Goal: Information Seeking & Learning: Learn about a topic

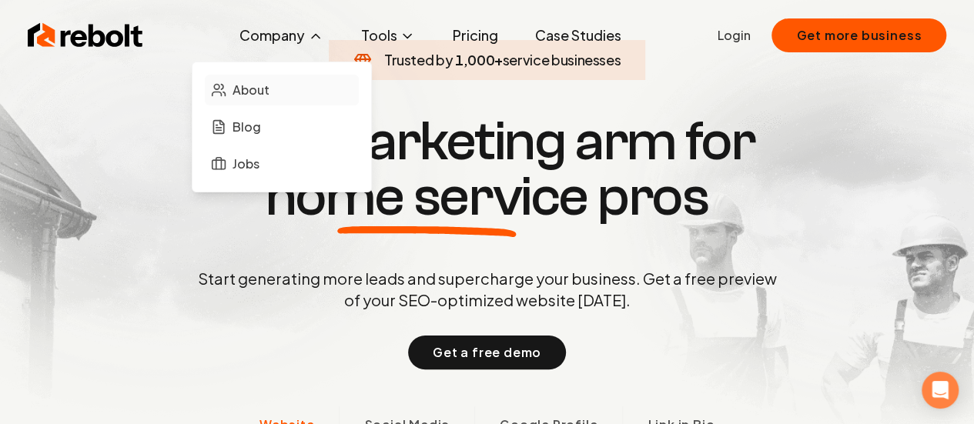
click at [259, 89] on span "About" at bounding box center [251, 90] width 37 height 18
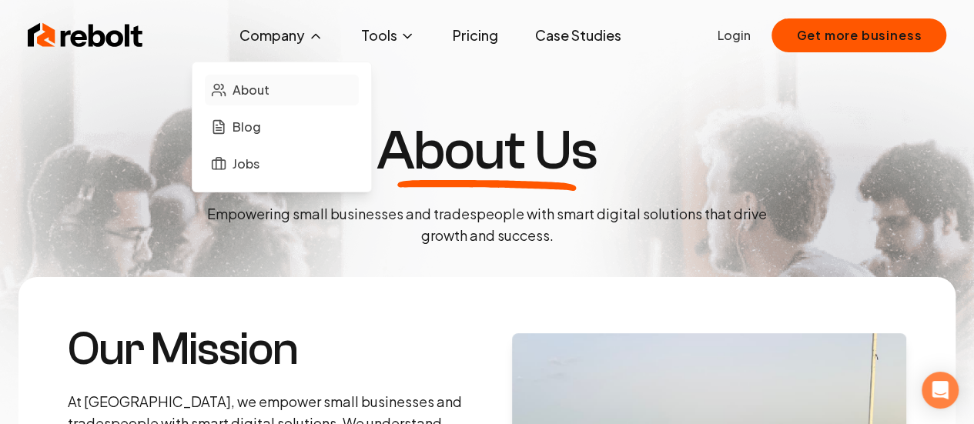
click at [278, 84] on link "About" at bounding box center [282, 90] width 154 height 31
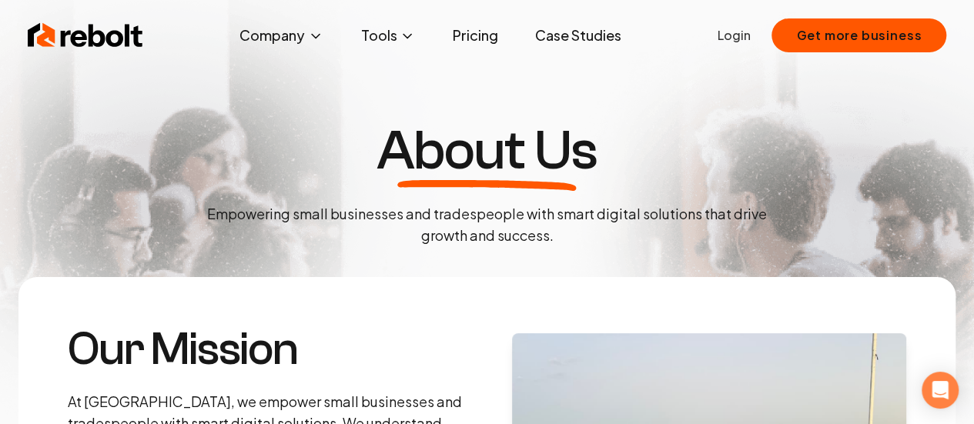
click at [483, 33] on link "Pricing" at bounding box center [475, 35] width 70 height 31
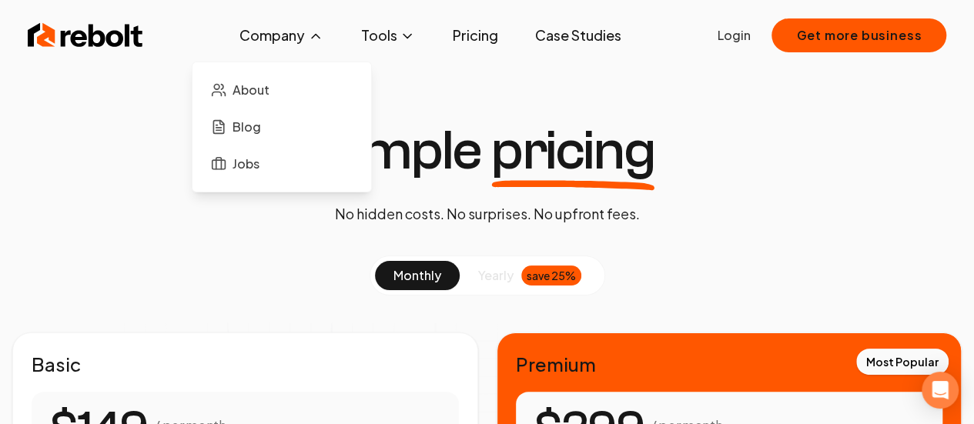
click at [293, 28] on button "Company" at bounding box center [281, 35] width 109 height 31
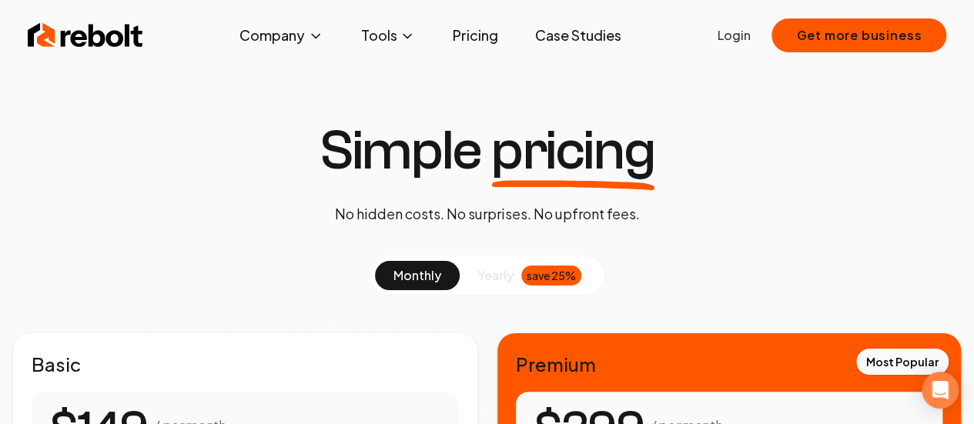
click at [568, 31] on link "Case Studies" at bounding box center [577, 35] width 111 height 31
